Goal: Transaction & Acquisition: Purchase product/service

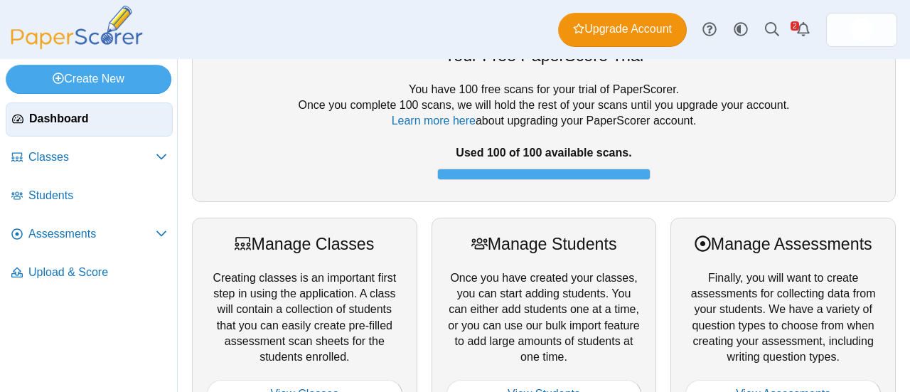
scroll to position [39, 0]
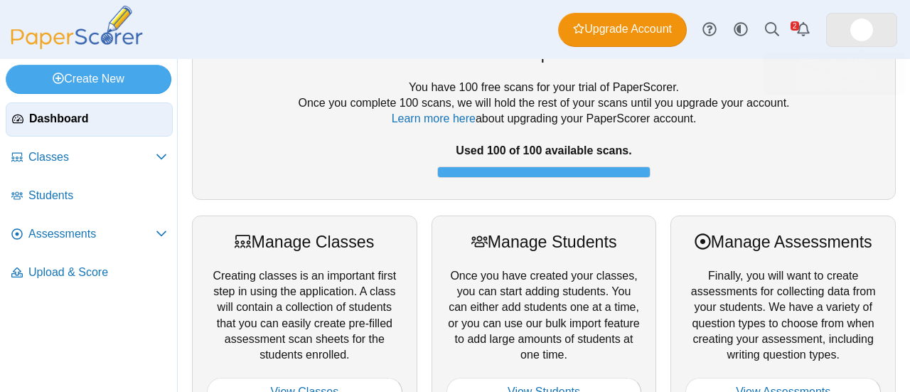
click at [860, 28] on img at bounding box center [861, 29] width 23 height 23
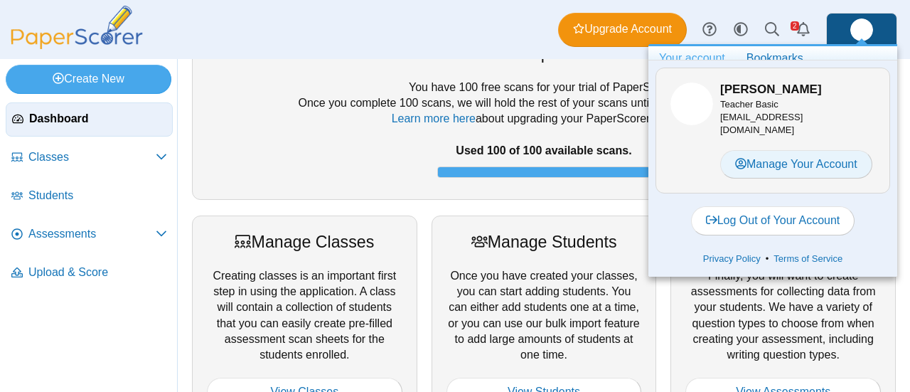
click at [791, 157] on link "Manage Your Account" at bounding box center [796, 164] width 152 height 28
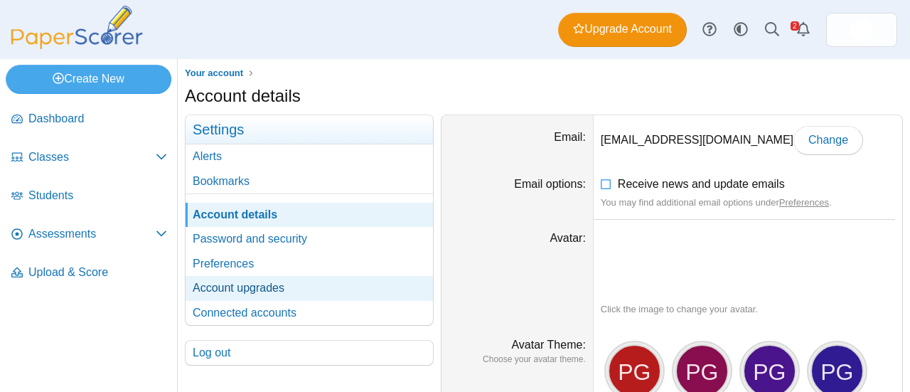
click at [274, 286] on link "Account upgrades" at bounding box center [309, 288] width 247 height 24
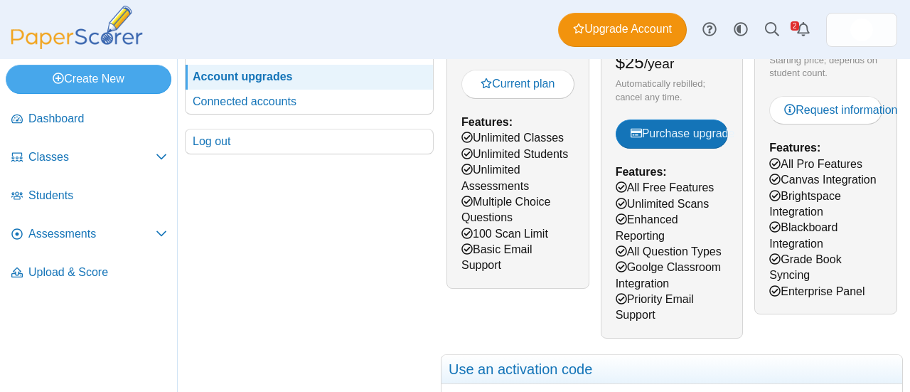
scroll to position [200, 0]
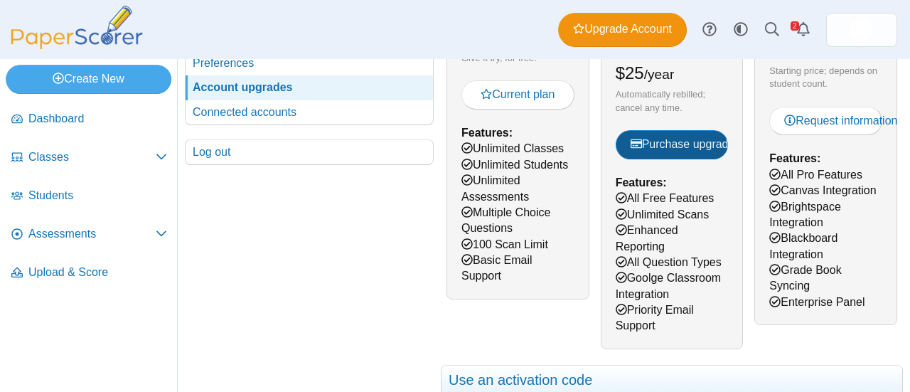
click at [693, 146] on span "Purchase upgrade" at bounding box center [682, 144] width 104 height 12
